Goal: Task Accomplishment & Management: Use online tool/utility

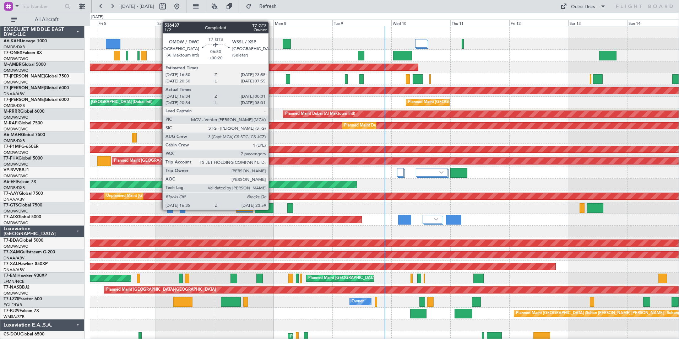
click at [272, 209] on div at bounding box center [264, 208] width 18 height 10
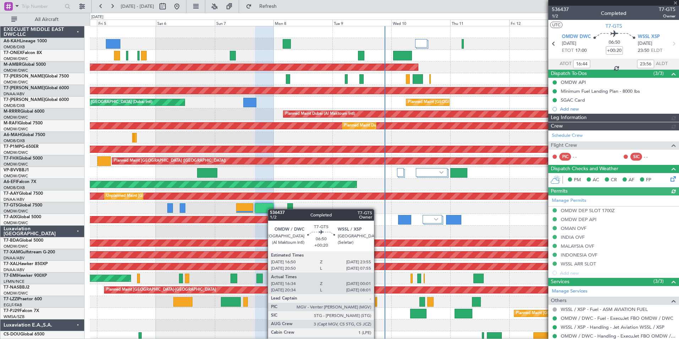
type input "[PERSON_NAME] ([PERSON_NAME])"
type input "7223"
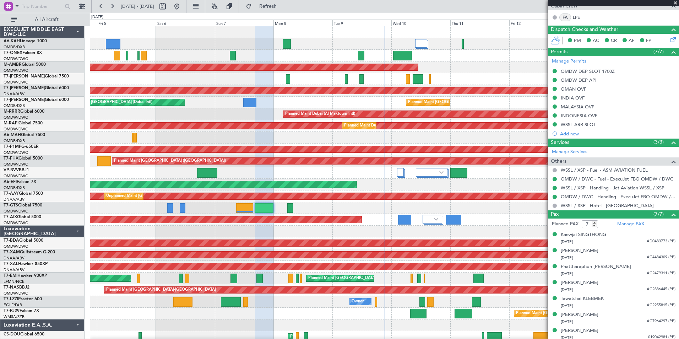
scroll to position [178, 0]
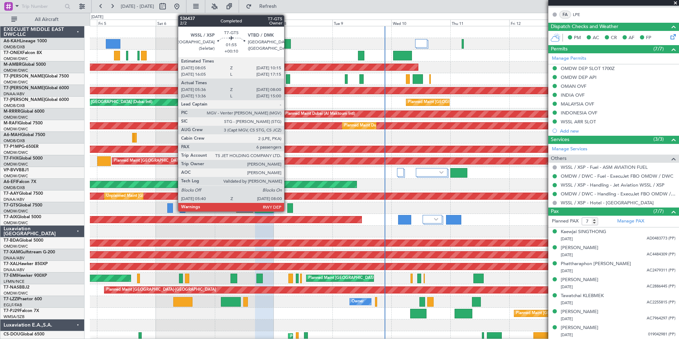
click at [287, 209] on div at bounding box center [290, 208] width 6 height 10
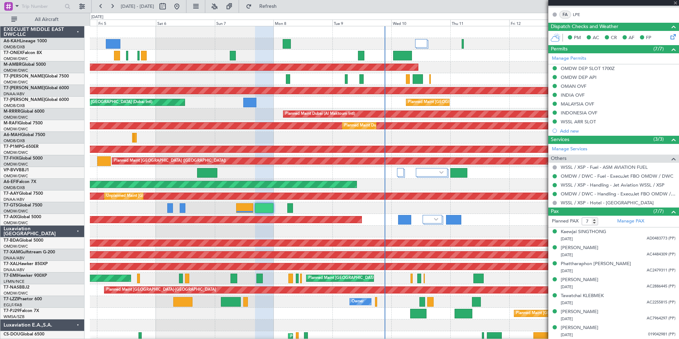
type input "+00:10"
type input "05:46"
type input "07:55"
type input "6"
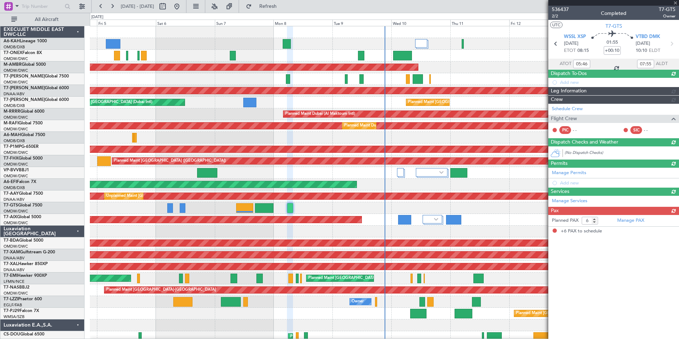
scroll to position [0, 0]
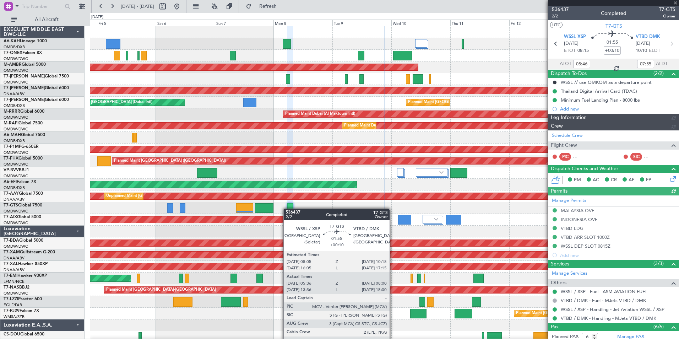
type input "Dherander Fithani (DHF)"
type input "7232"
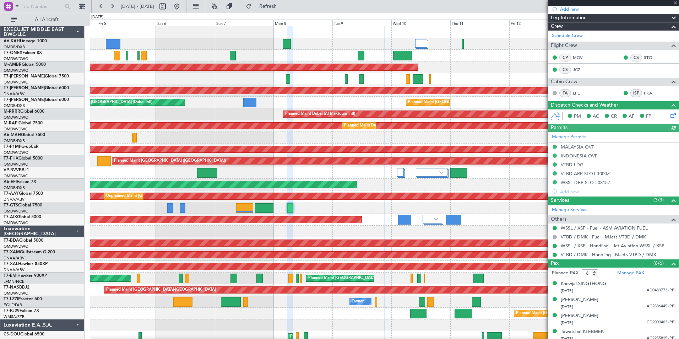
scroll to position [136, 0]
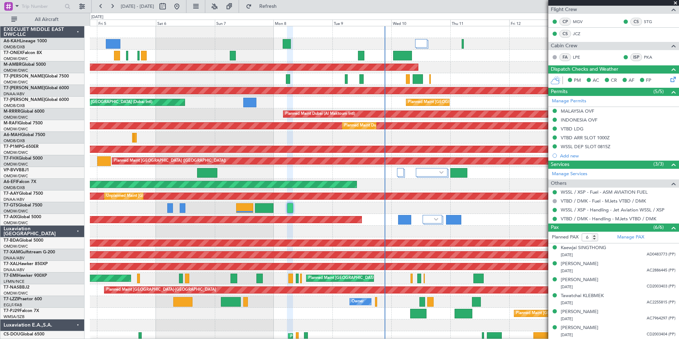
click at [675, 1] on span at bounding box center [675, 3] width 7 height 6
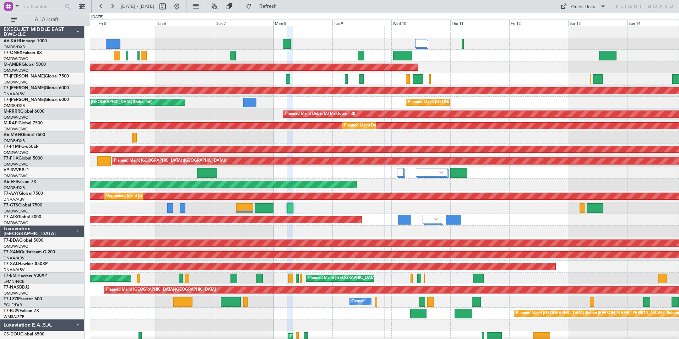
type input "0"
